Goal: Task Accomplishment & Management: Complete application form

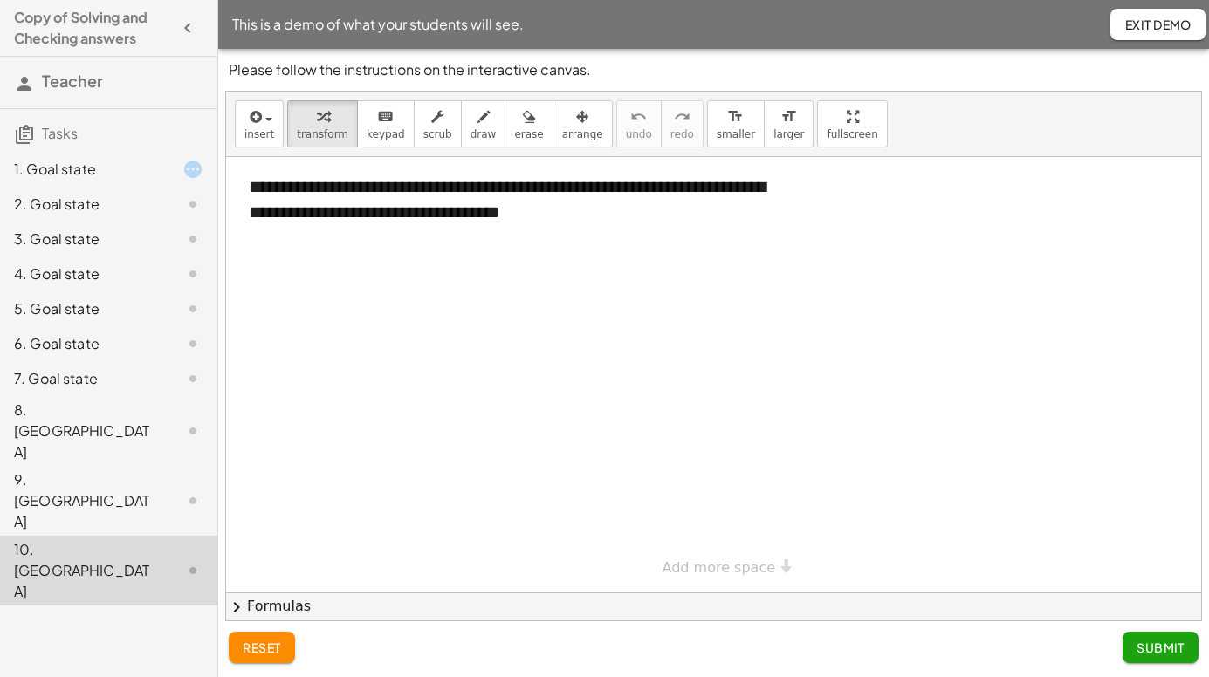
click at [1158, 29] on span "Exit Demo" at bounding box center [1157, 25] width 67 height 16
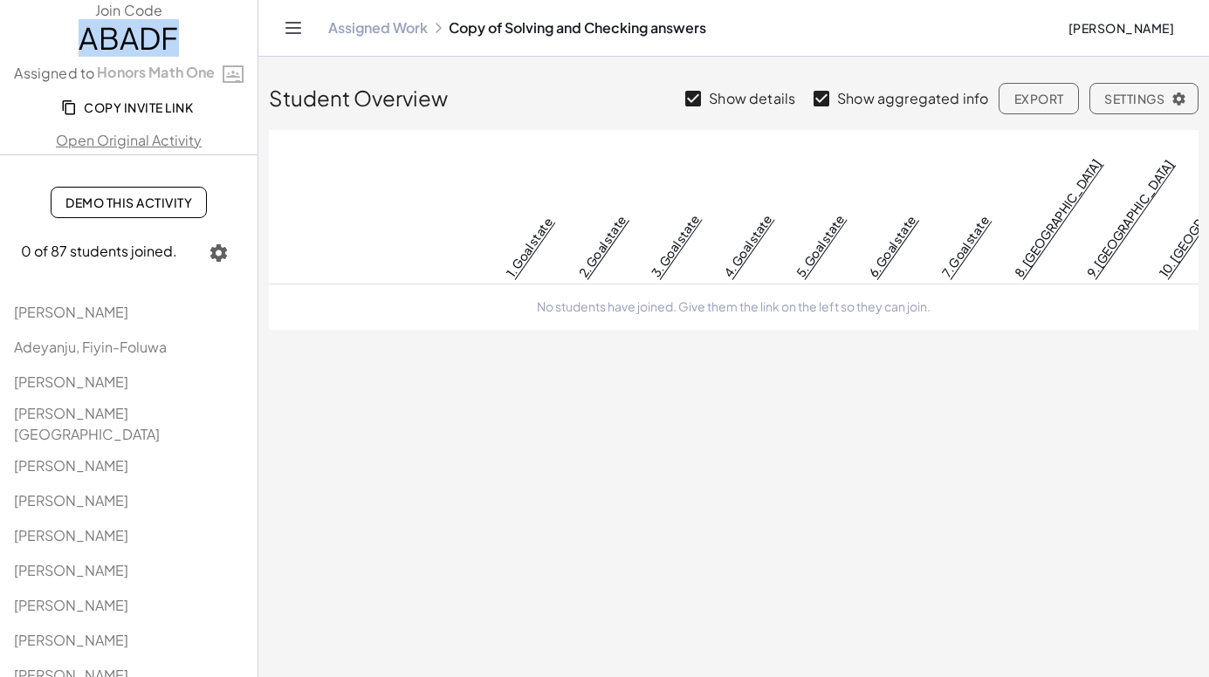
drag, startPoint x: 177, startPoint y: 33, endPoint x: 45, endPoint y: 33, distance: 132.7
click at [45, 33] on span "ABADF" at bounding box center [128, 38] width 257 height 35
click at [185, 38] on span "ABADF" at bounding box center [128, 38] width 257 height 35
click at [381, 30] on link "Assigned Work" at bounding box center [377, 27] width 99 height 17
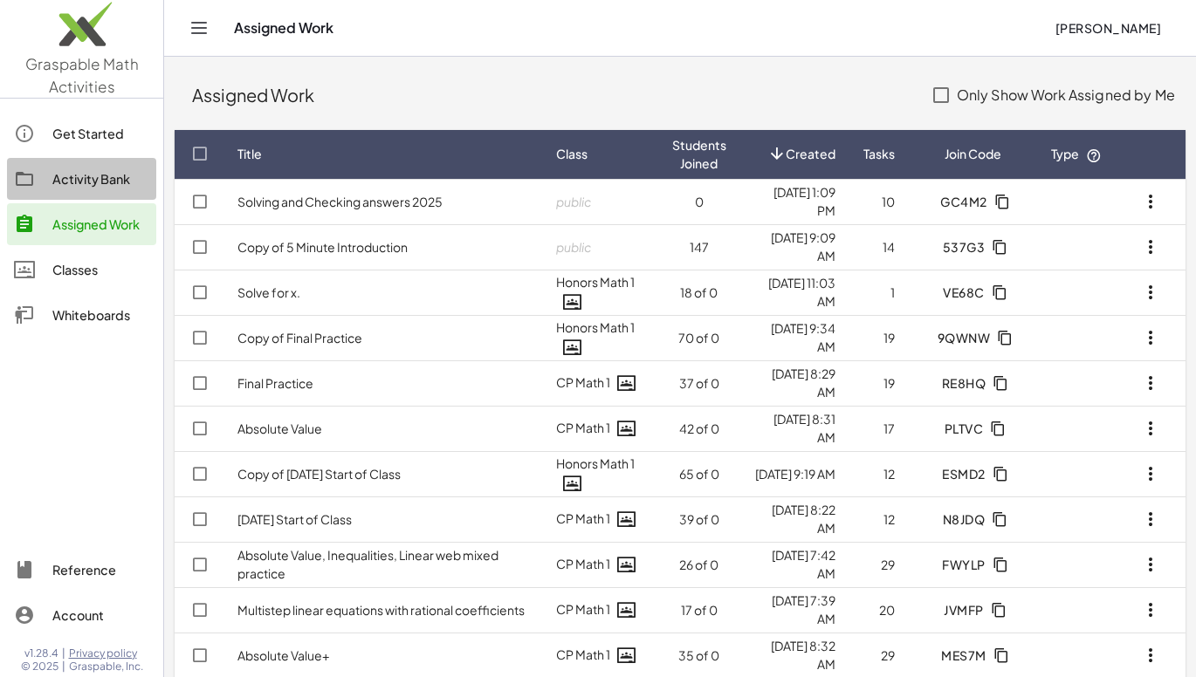
click at [86, 172] on div "Activity Bank" at bounding box center [100, 178] width 97 height 21
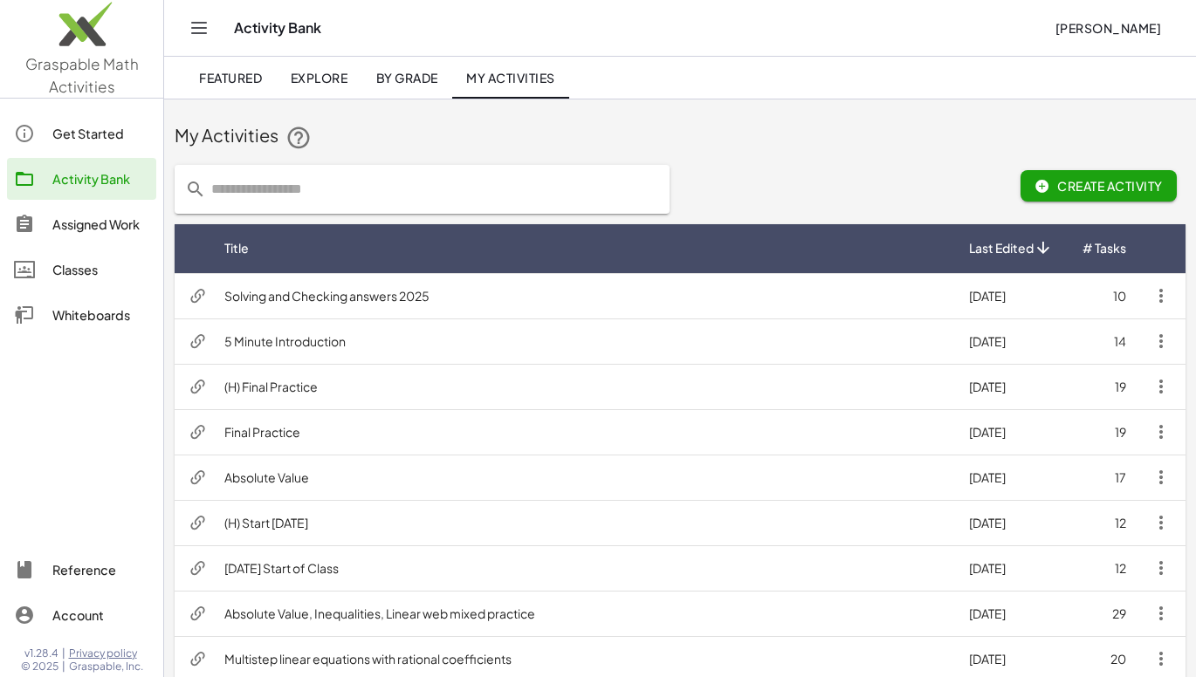
click at [363, 296] on td "Solving and Checking answers 2025" at bounding box center [582, 295] width 744 height 45
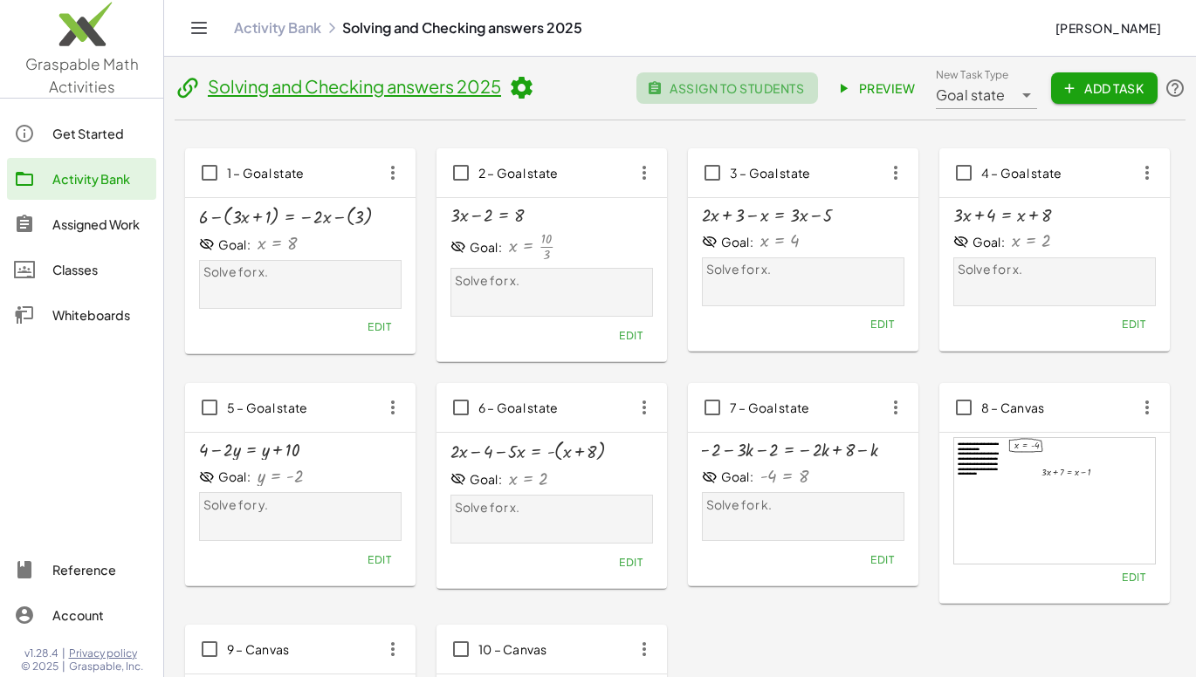
click at [747, 85] on span "assign to students" at bounding box center [727, 88] width 154 height 16
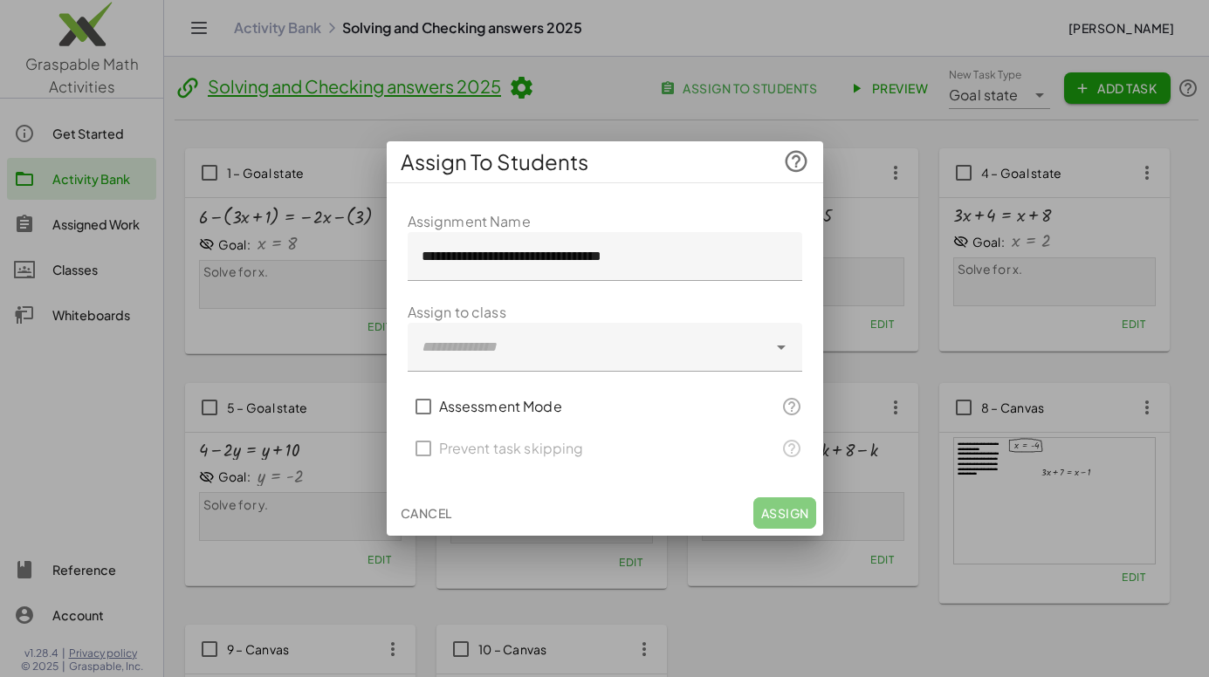
click at [508, 348] on div at bounding box center [588, 347] width 360 height 49
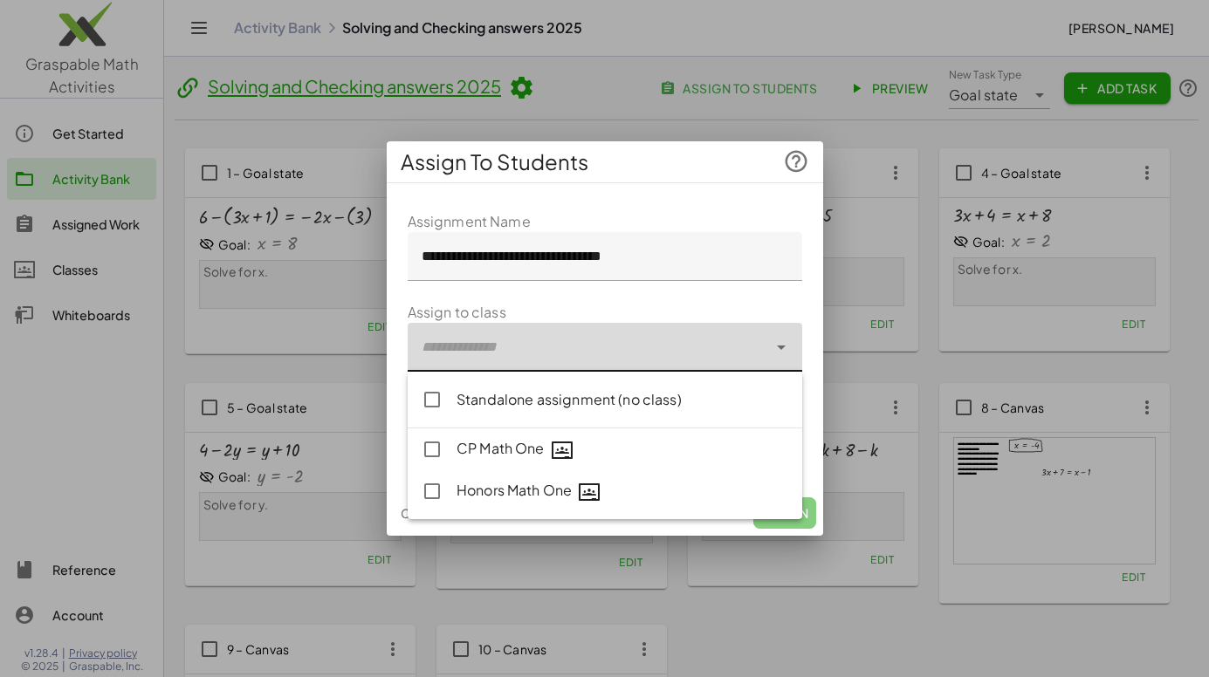
click at [518, 341] on div at bounding box center [588, 347] width 360 height 49
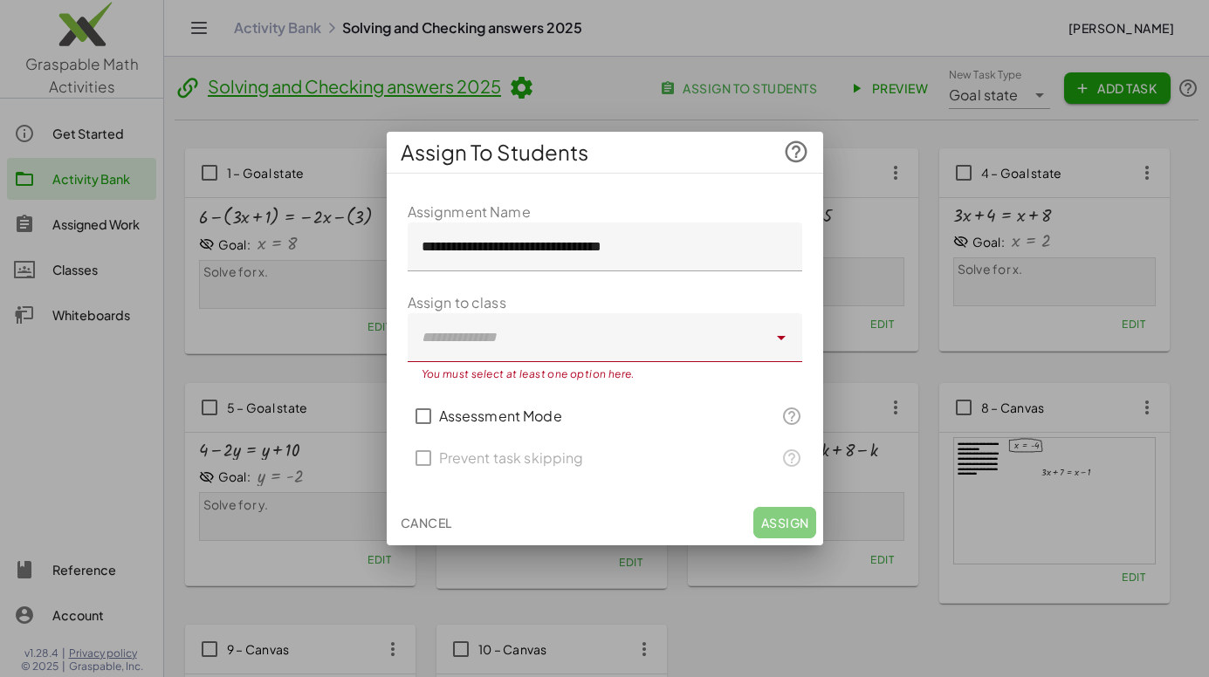
click at [545, 300] on form "**********" at bounding box center [605, 341] width 394 height 278
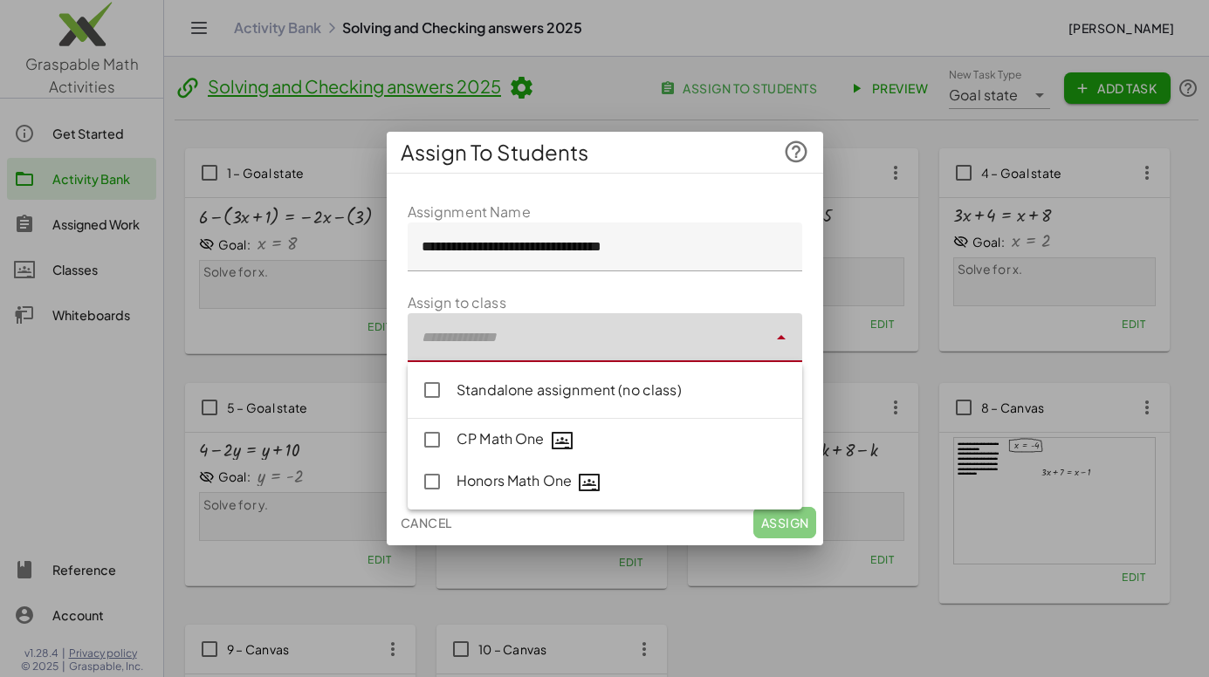
click at [477, 338] on div at bounding box center [588, 337] width 360 height 49
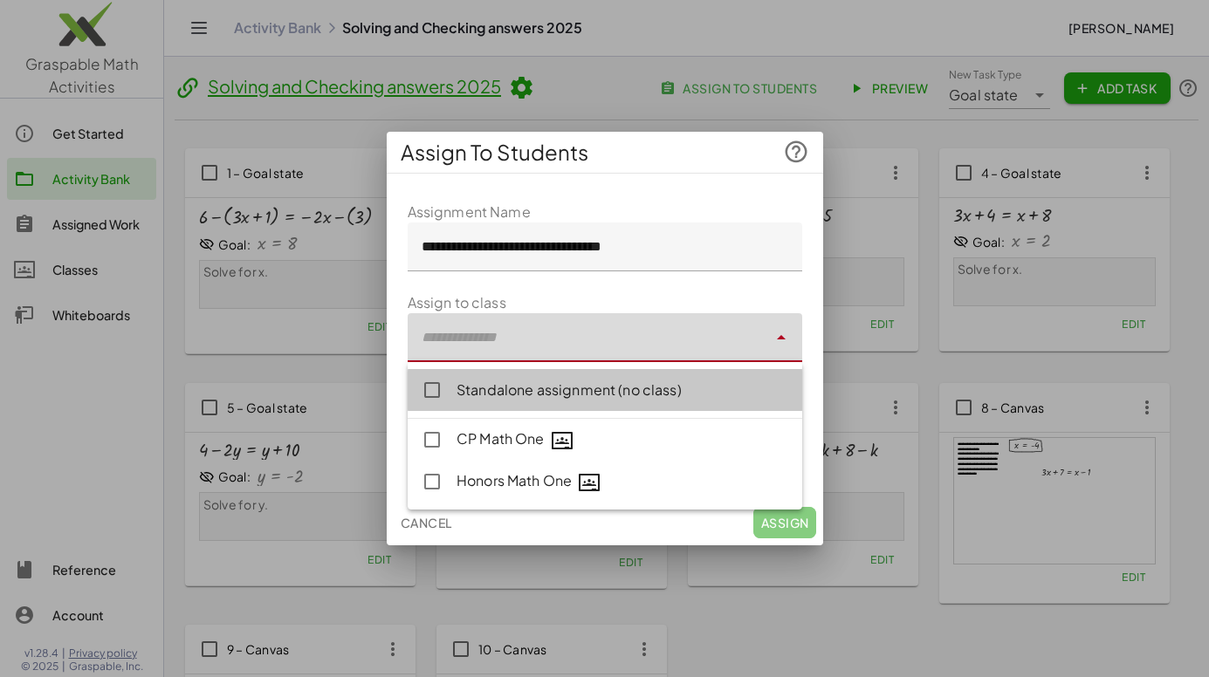
click at [488, 384] on div "Standalone assignment (no class)" at bounding box center [622, 390] width 332 height 21
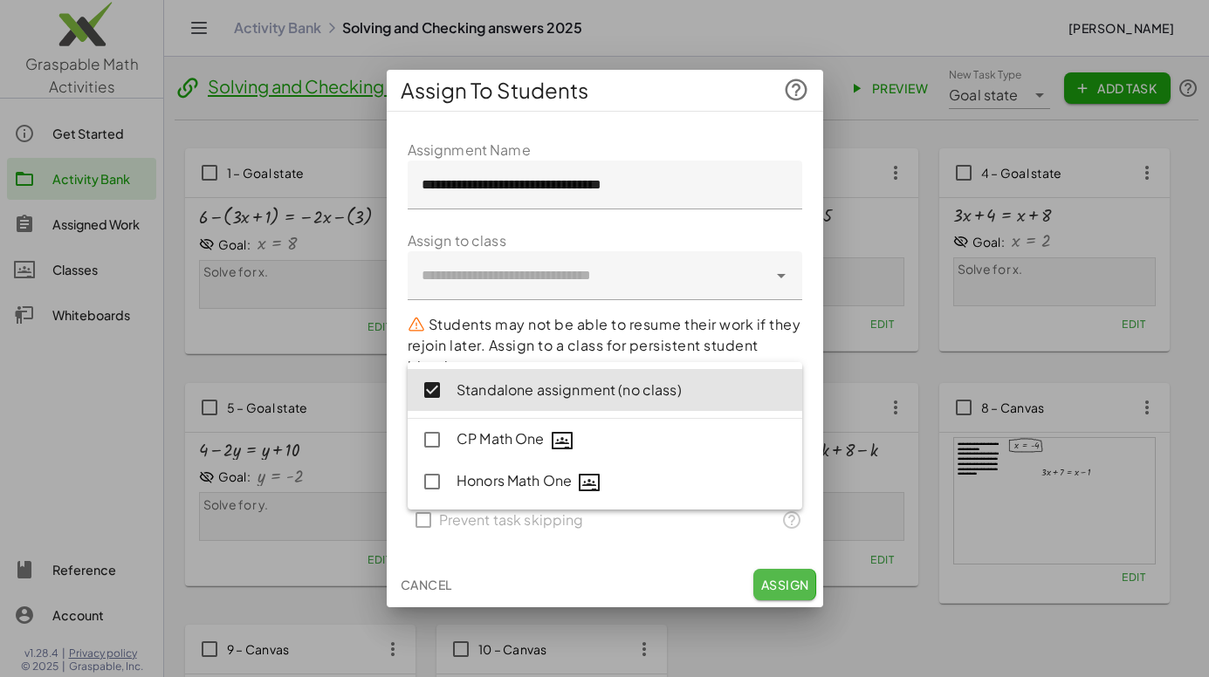
click at [799, 582] on span "Assign" at bounding box center [784, 585] width 48 height 16
